Goal: Information Seeking & Learning: Learn about a topic

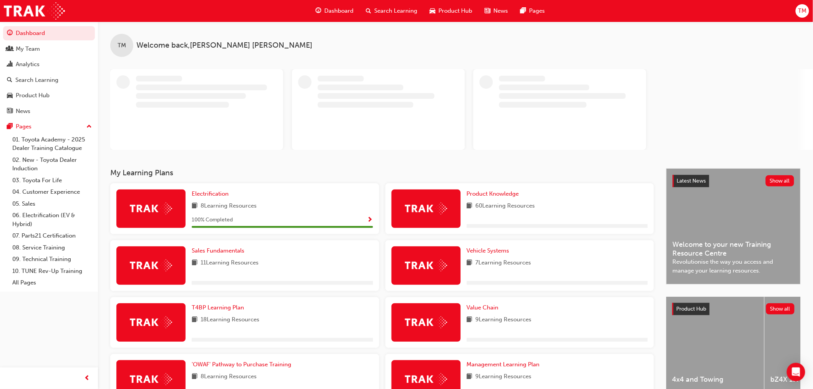
click at [382, 8] on span "Search Learning" at bounding box center [396, 11] width 43 height 9
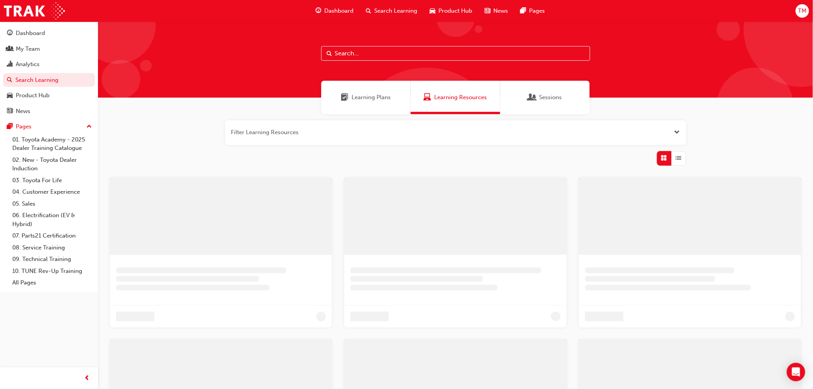
click at [358, 50] on input "text" at bounding box center [455, 53] width 269 height 15
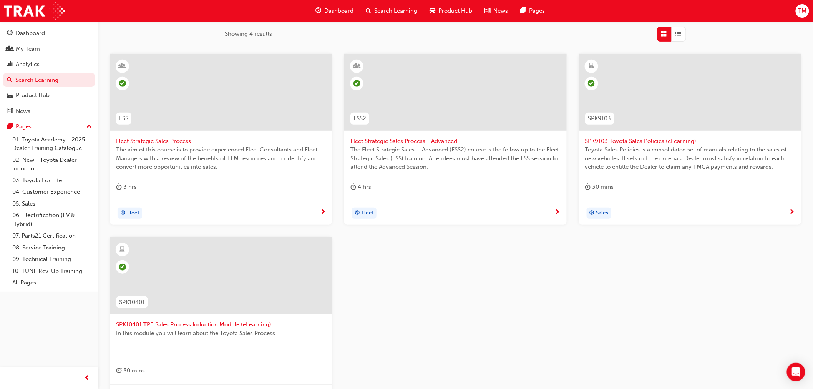
scroll to position [128, 0]
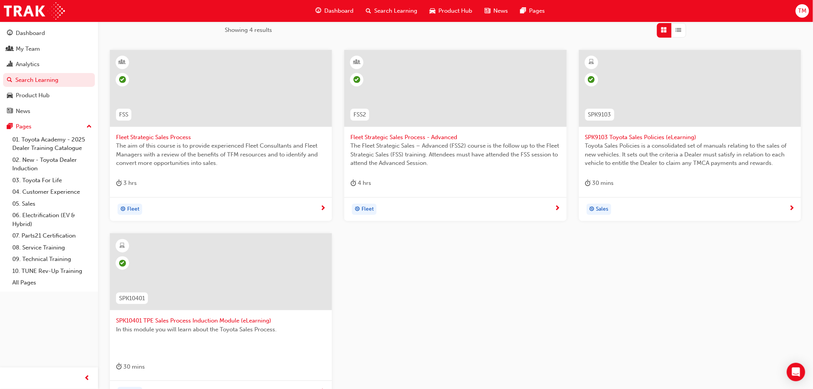
type input "sales p"
